Goal: Transaction & Acquisition: Book appointment/travel/reservation

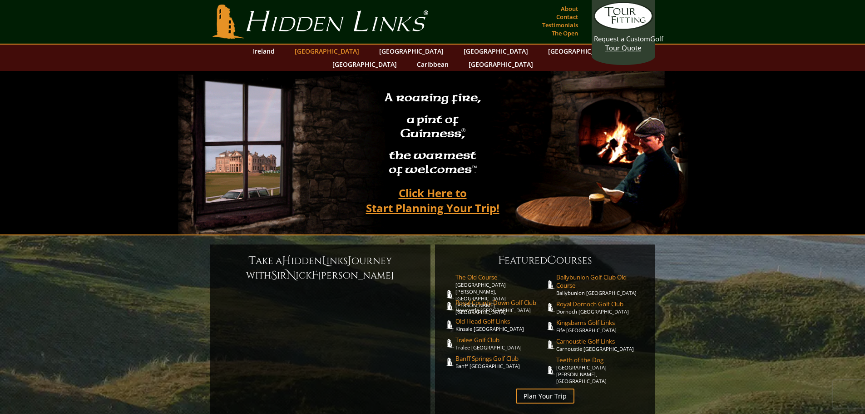
click at [336, 52] on link "[GEOGRAPHIC_DATA]" at bounding box center [327, 50] width 74 height 13
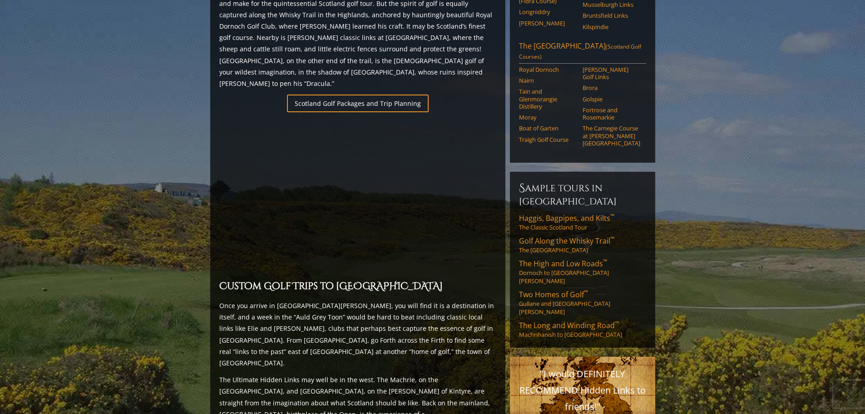
scroll to position [594, 0]
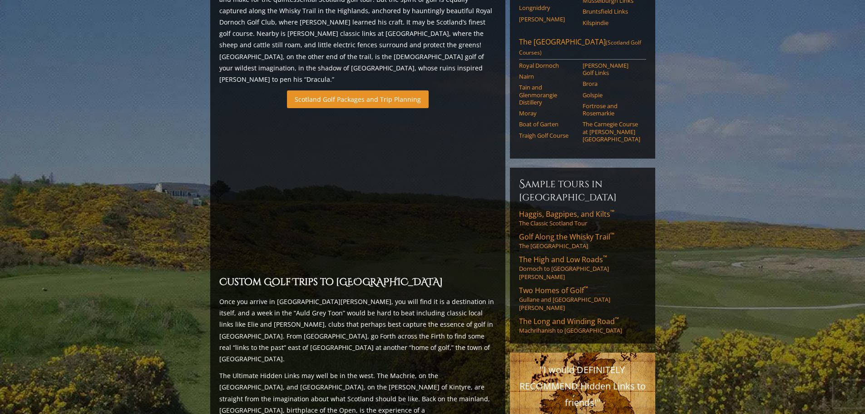
click at [353, 90] on link "Scotland Golf Packages and Trip Planning" at bounding box center [358, 99] width 142 height 18
